Goal: Transaction & Acquisition: Subscribe to service/newsletter

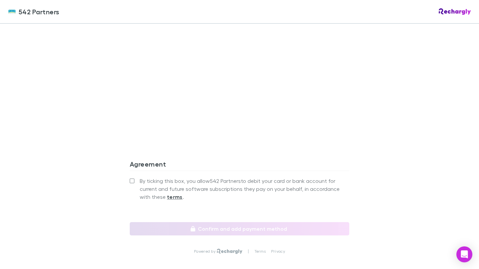
scroll to position [548, 0]
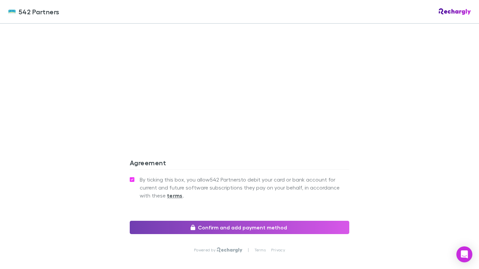
click at [244, 221] on button "Confirm and add payment method" at bounding box center [239, 227] width 219 height 13
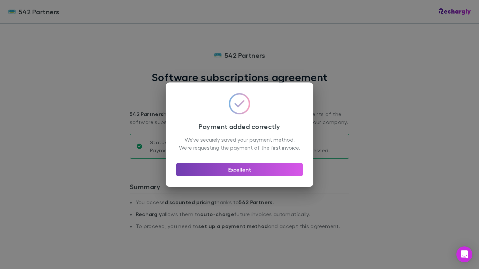
click at [239, 174] on button "Excellent" at bounding box center [239, 169] width 126 height 13
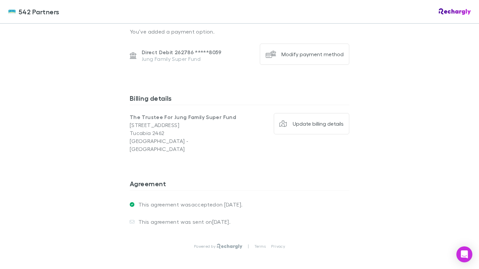
scroll to position [474, 0]
